Goal: Information Seeking & Learning: Find contact information

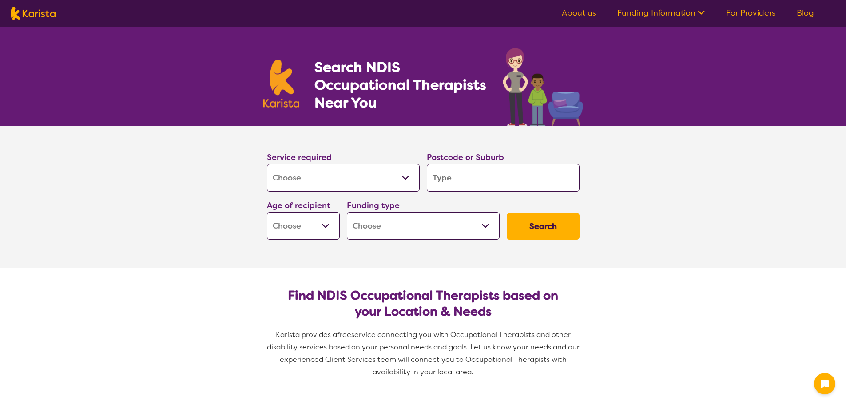
select select "[MEDICAL_DATA]"
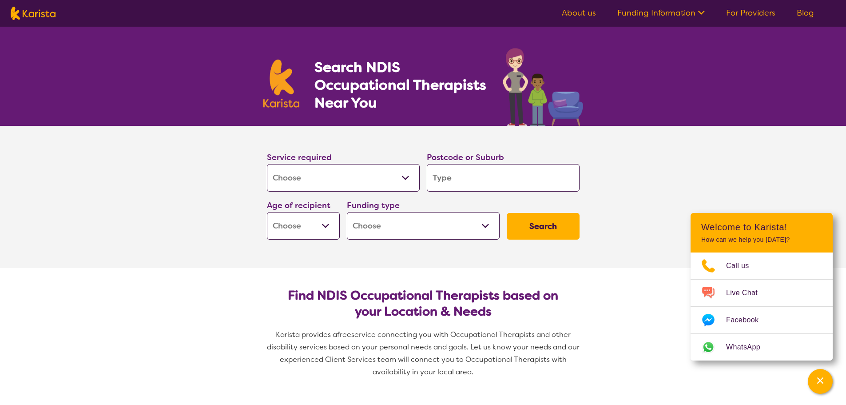
click at [463, 173] on input "search" at bounding box center [503, 178] width 153 height 28
click at [517, 187] on input "search" at bounding box center [503, 178] width 153 height 28
type input "3"
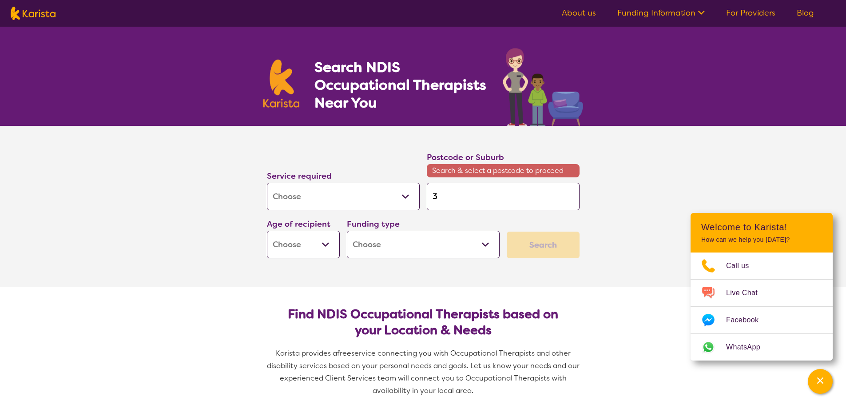
type input "38"
type input "381"
type input "3810"
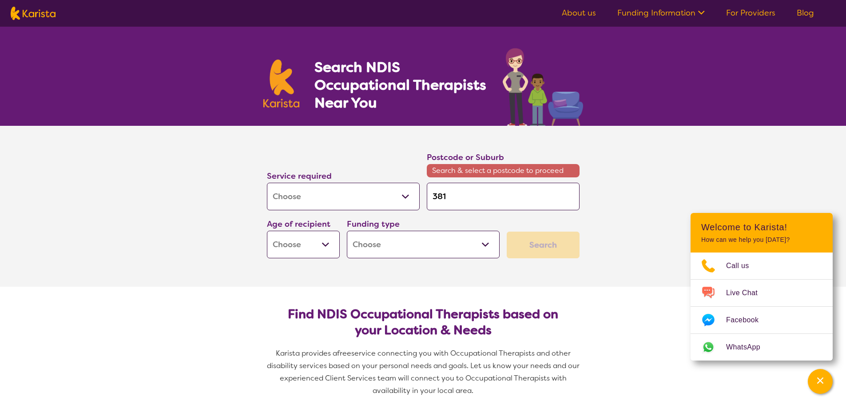
type input "3810"
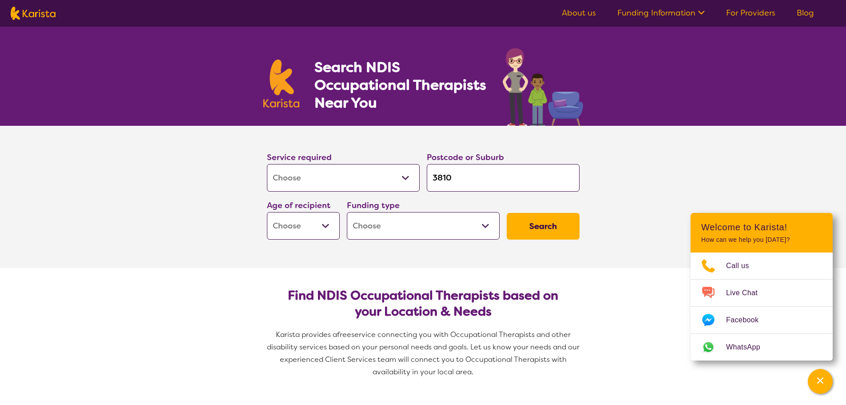
type input "3810"
click at [507, 213] on button "Search" at bounding box center [543, 226] width 73 height 27
click at [332, 230] on select "Early Childhood - 0 to 9 Child - 10 to 11 Adolescent - 12 to 17 Adult - 18 to 6…" at bounding box center [303, 226] width 73 height 28
select select "AD"
click at [267, 212] on select "Early Childhood - 0 to 9 Child - 10 to 11 Adolescent - 12 to 17 Adult - 18 to 6…" at bounding box center [303, 226] width 73 height 28
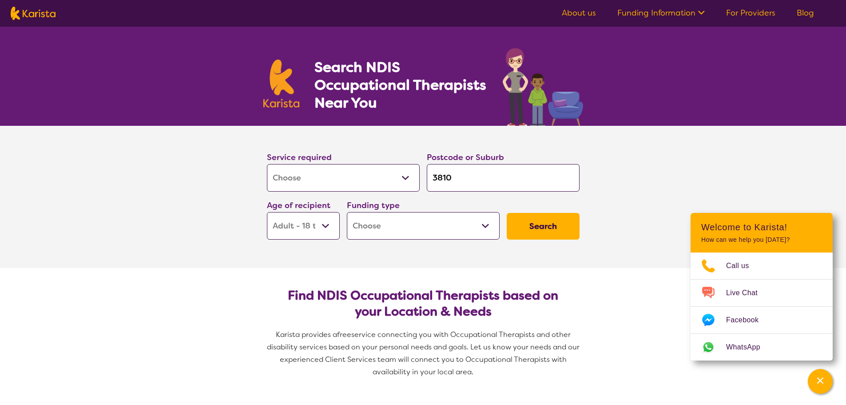
select select "AD"
click at [495, 227] on select "Home Care Package (HCP) National Disability Insurance Scheme (NDIS) I don't know" at bounding box center [423, 226] width 153 height 28
select select "NDIS"
click at [347, 212] on select "Home Care Package (HCP) National Disability Insurance Scheme (NDIS) I don't know" at bounding box center [423, 226] width 153 height 28
select select "NDIS"
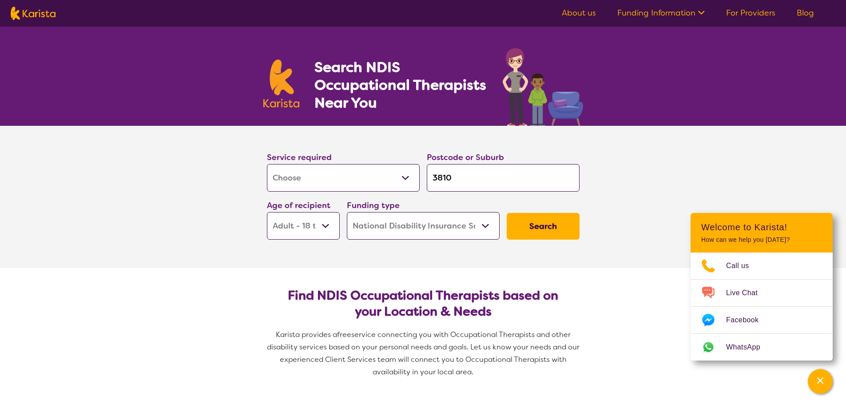
click at [534, 223] on button "Search" at bounding box center [543, 226] width 73 height 27
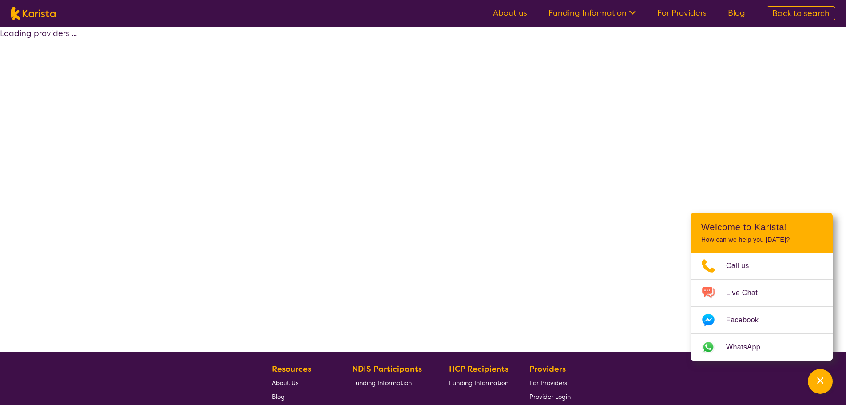
select select "by_score"
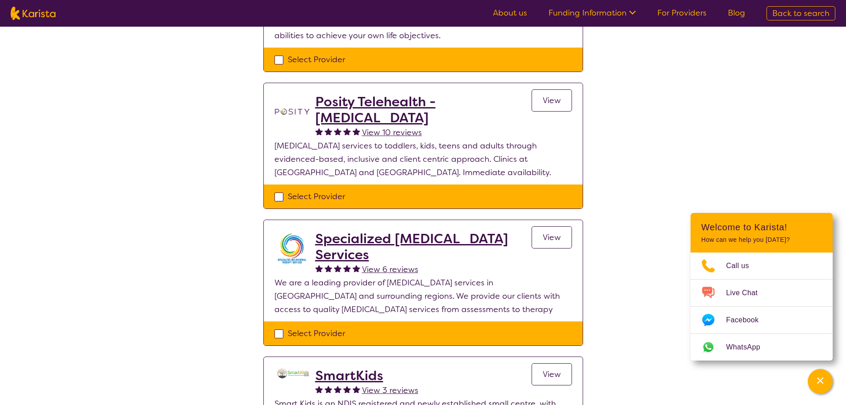
scroll to position [133, 0]
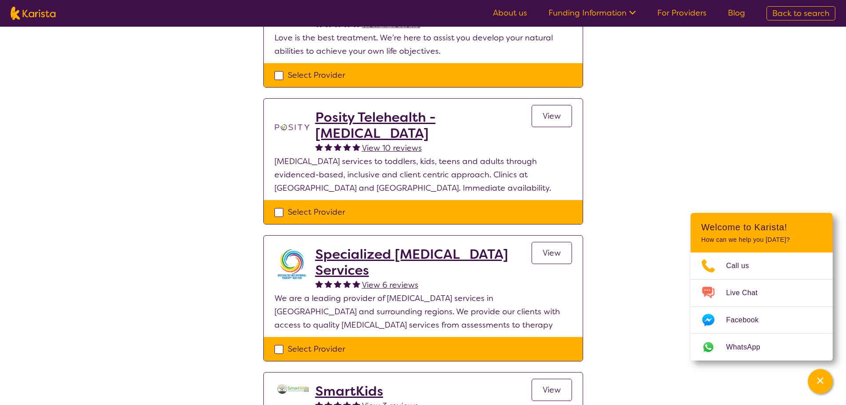
click at [350, 115] on h2 "Posity Telehealth - [MEDICAL_DATA]" at bounding box center [423, 125] width 216 height 32
click at [186, 129] on div "Select one or more providers and click the 'NEXT' button to proceed 1 - 7 of 7 …" at bounding box center [423, 399] width 846 height 1012
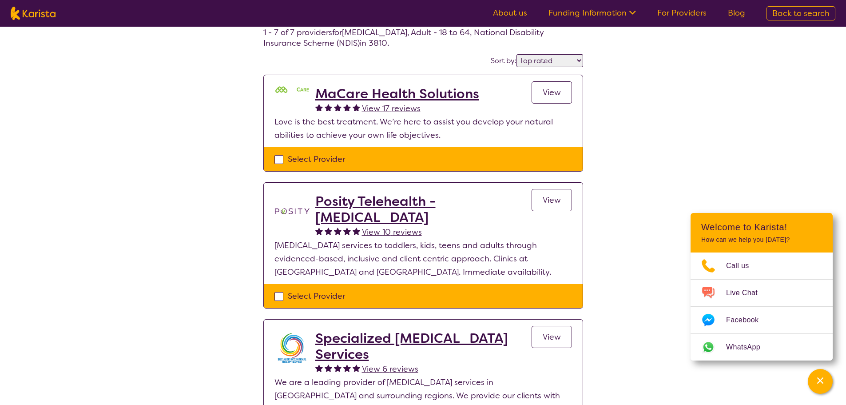
scroll to position [0, 0]
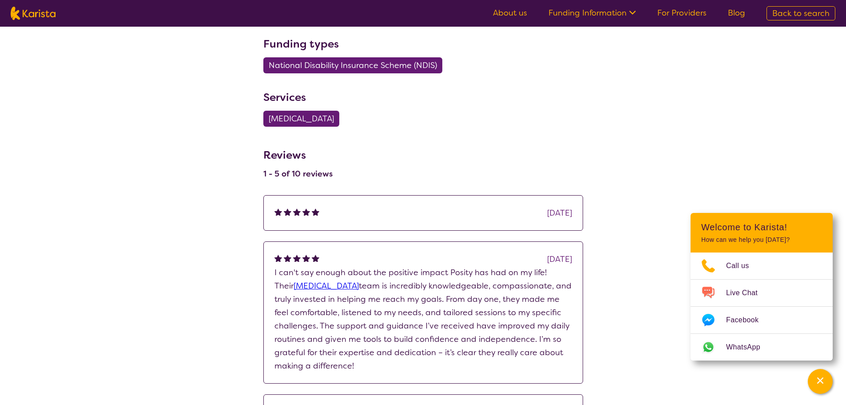
scroll to position [1022, 0]
